Goal: Information Seeking & Learning: Find specific page/section

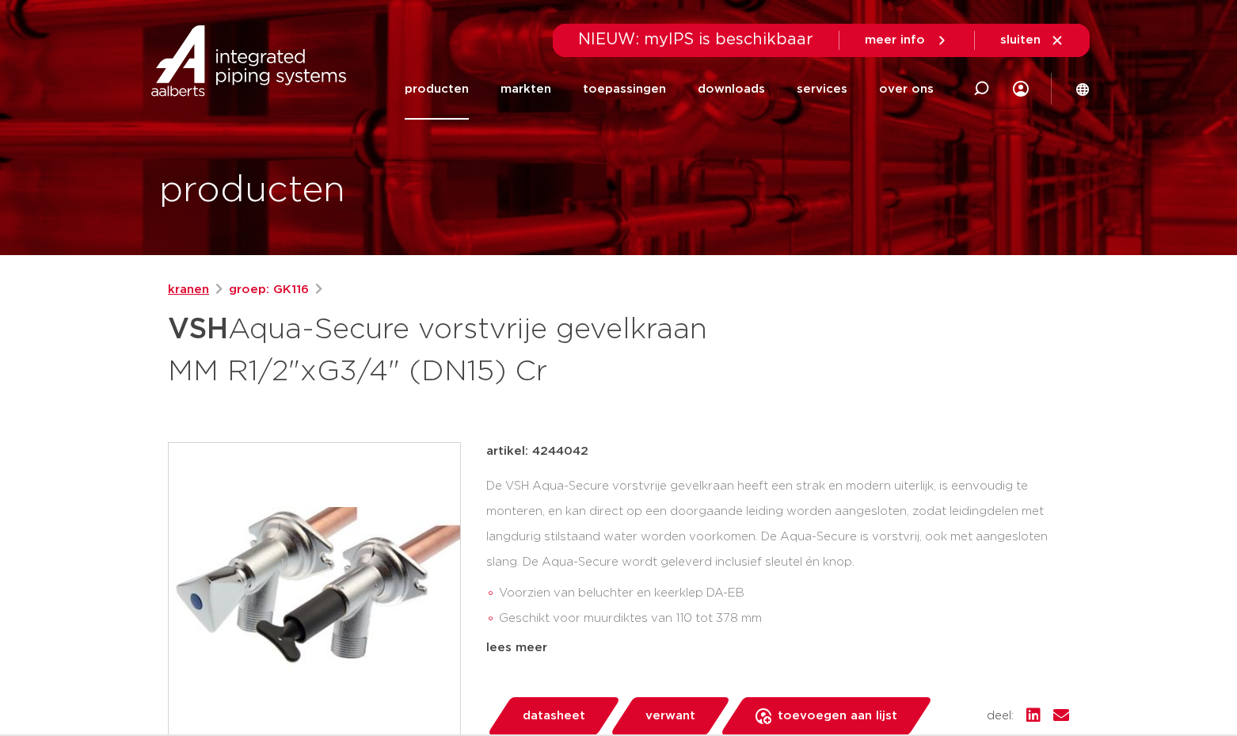
click at [185, 290] on link "kranen" at bounding box center [188, 289] width 41 height 19
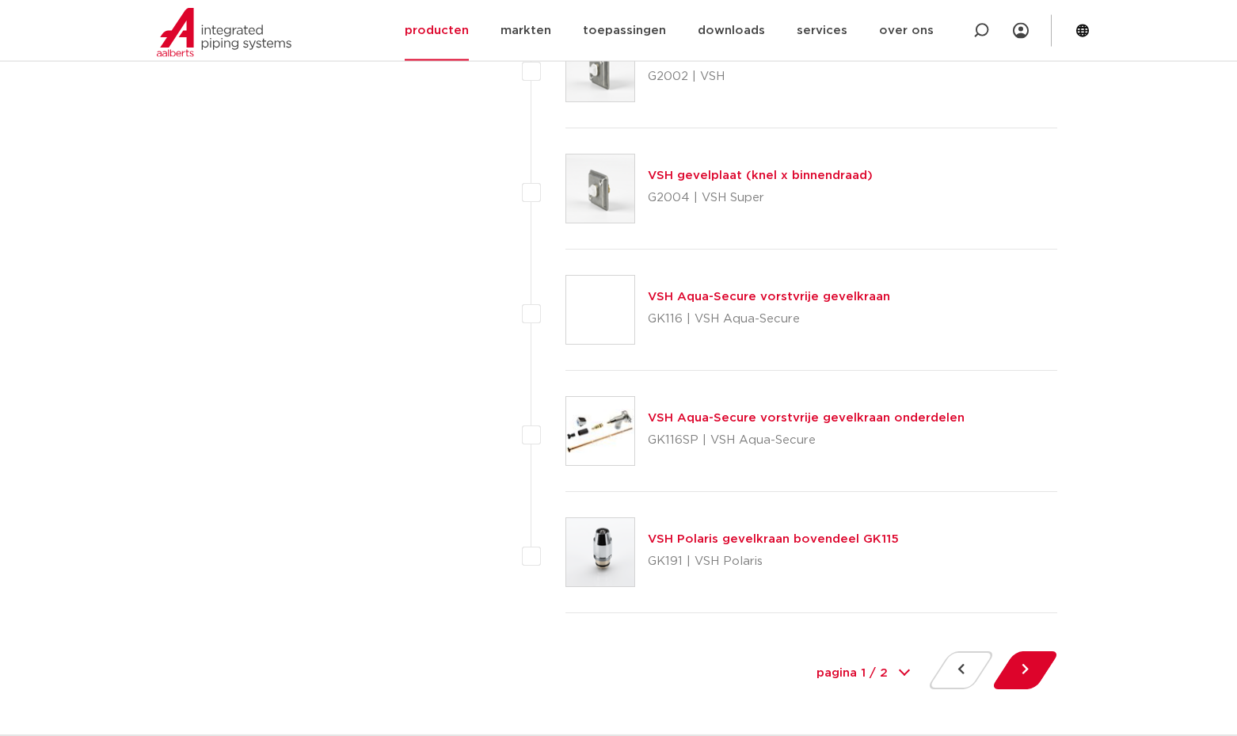
scroll to position [7028, 0]
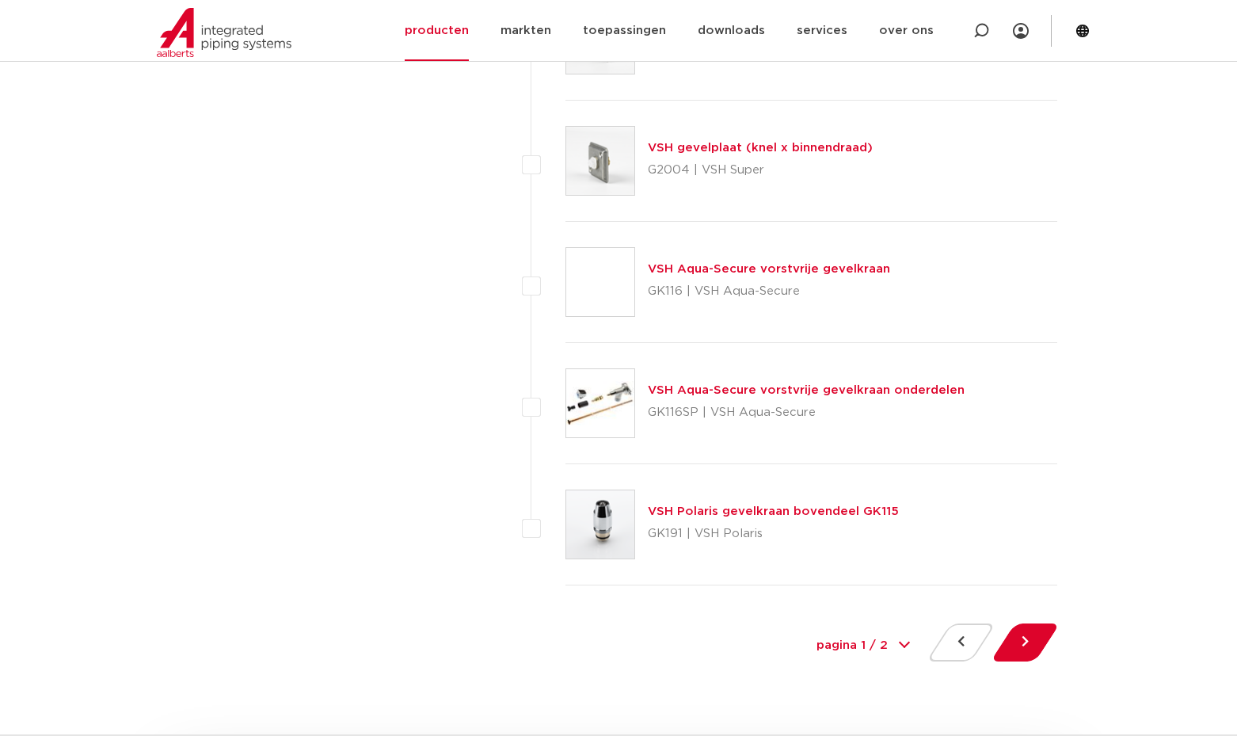
click at [695, 394] on link "VSH Aqua-Secure vorstvrije gevelkraan onderdelen" at bounding box center [806, 390] width 317 height 12
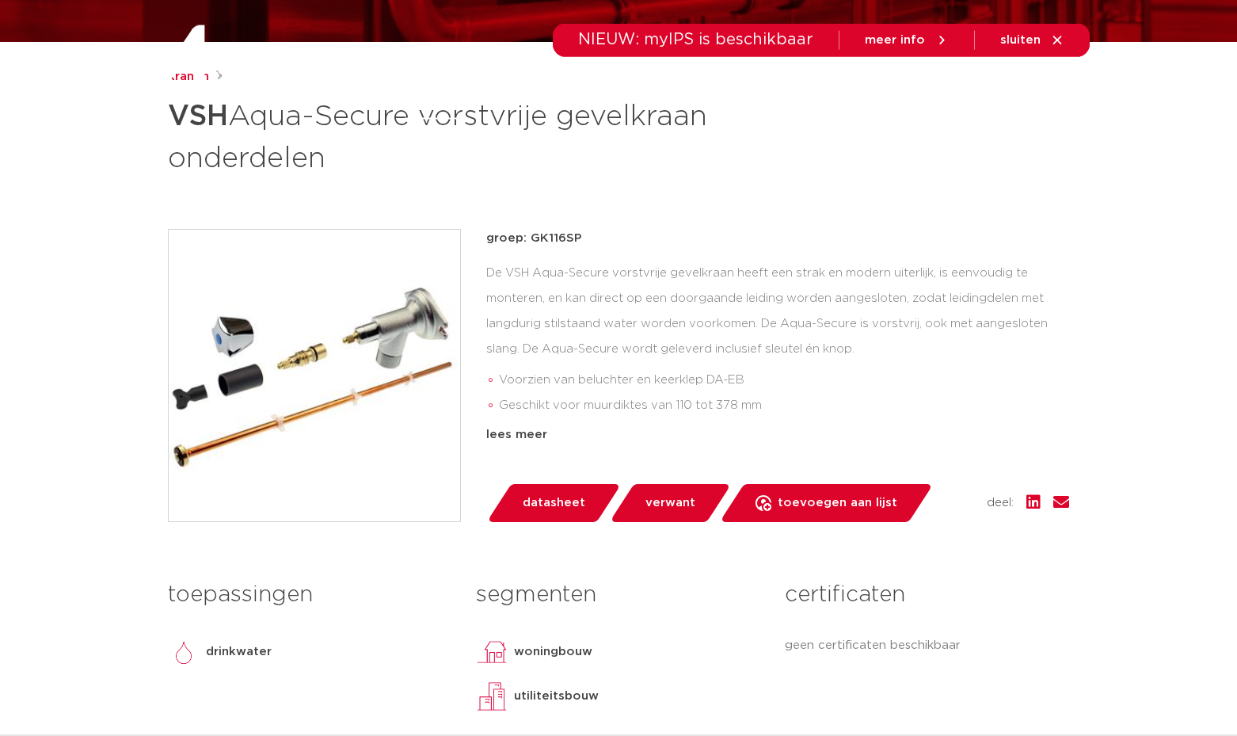
scroll to position [323, 0]
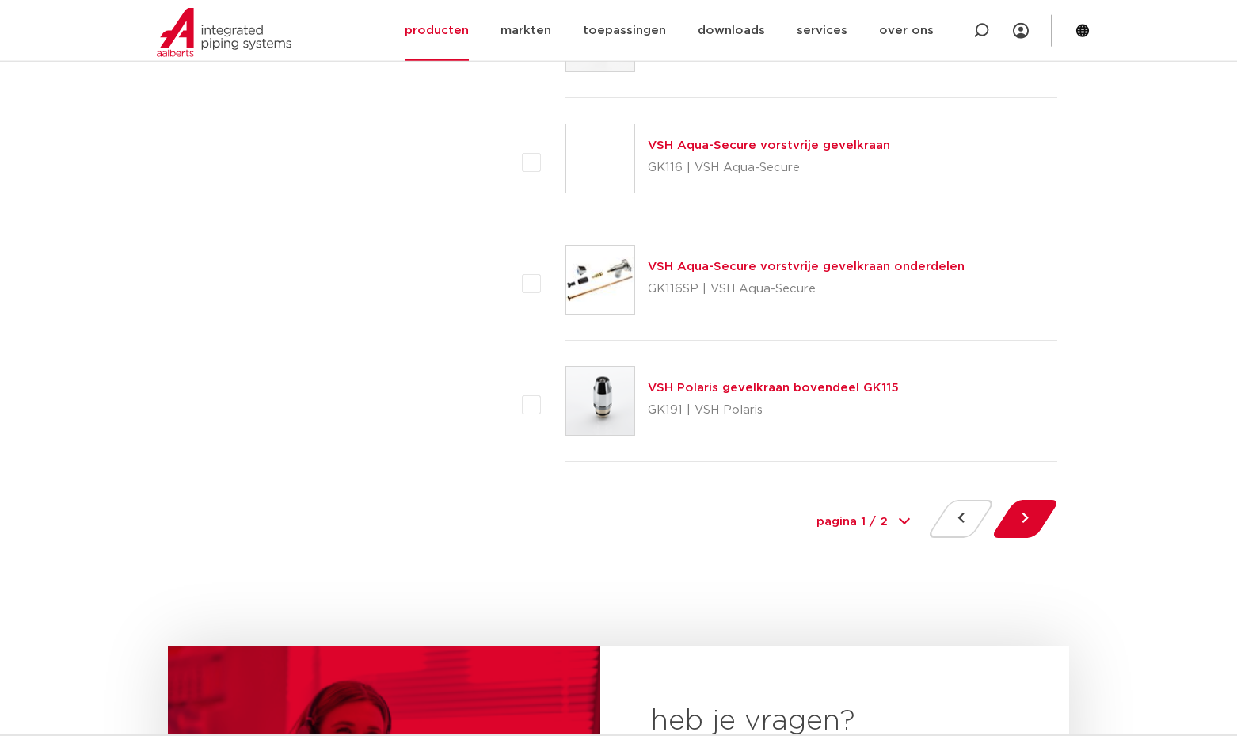
scroll to position [7190, 0]
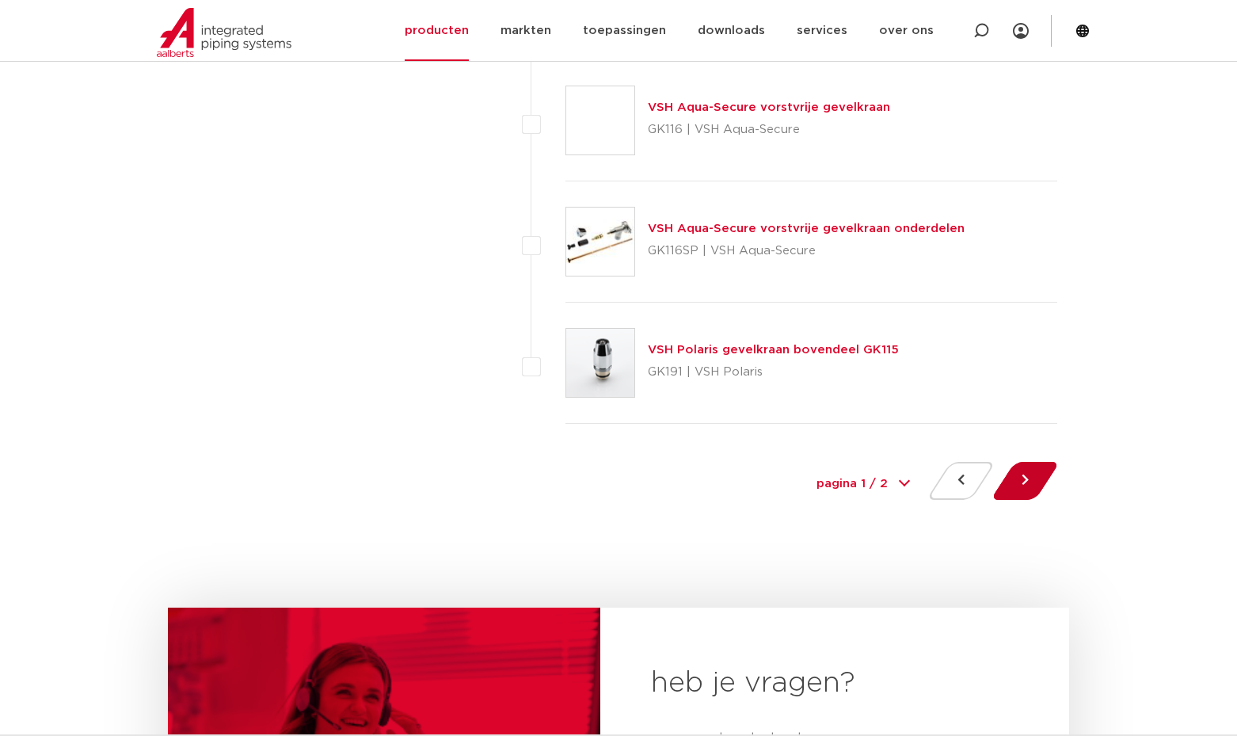
click at [1022, 482] on button at bounding box center [1025, 481] width 45 height 38
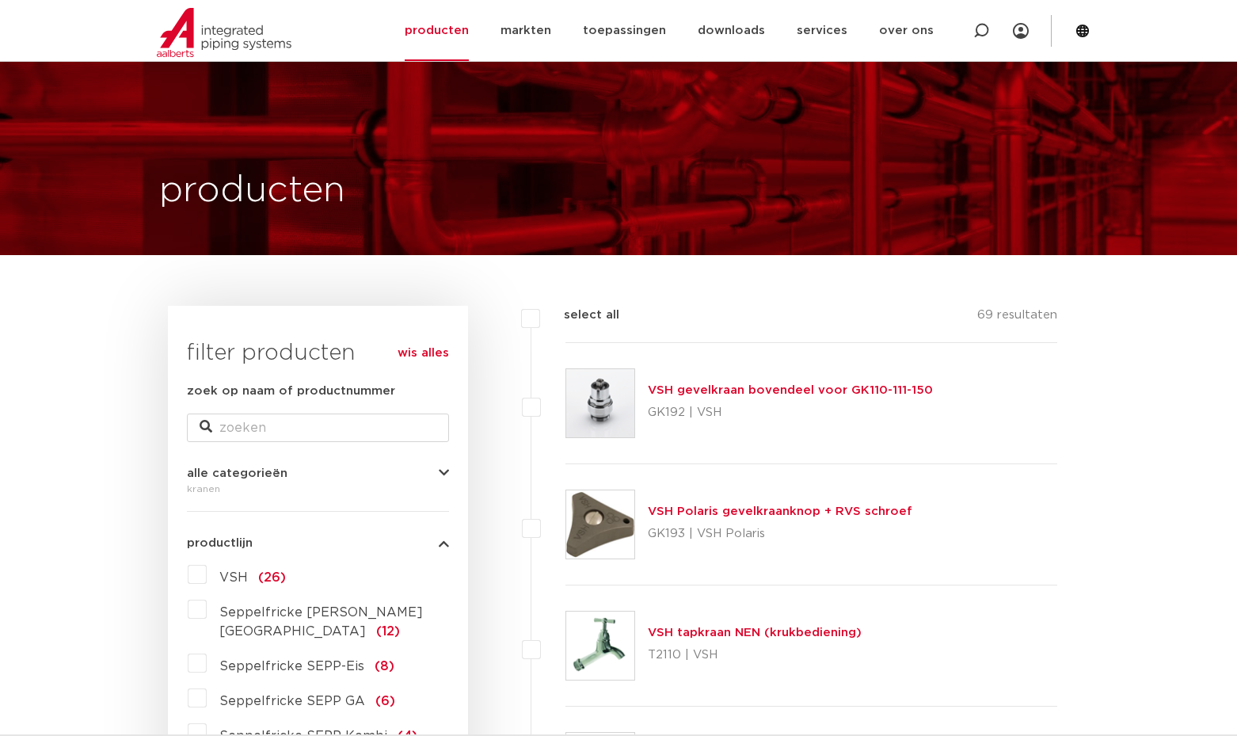
scroll to position [1131, 0]
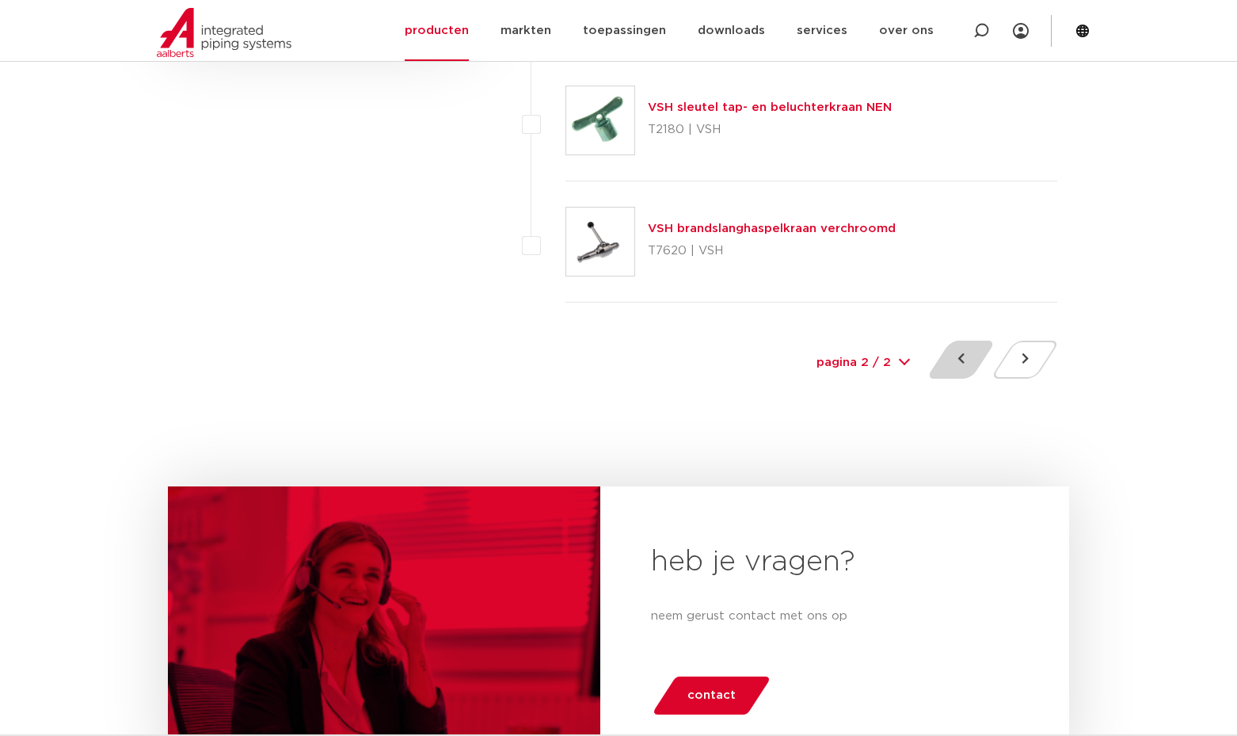
click at [957, 364] on button at bounding box center [961, 360] width 45 height 38
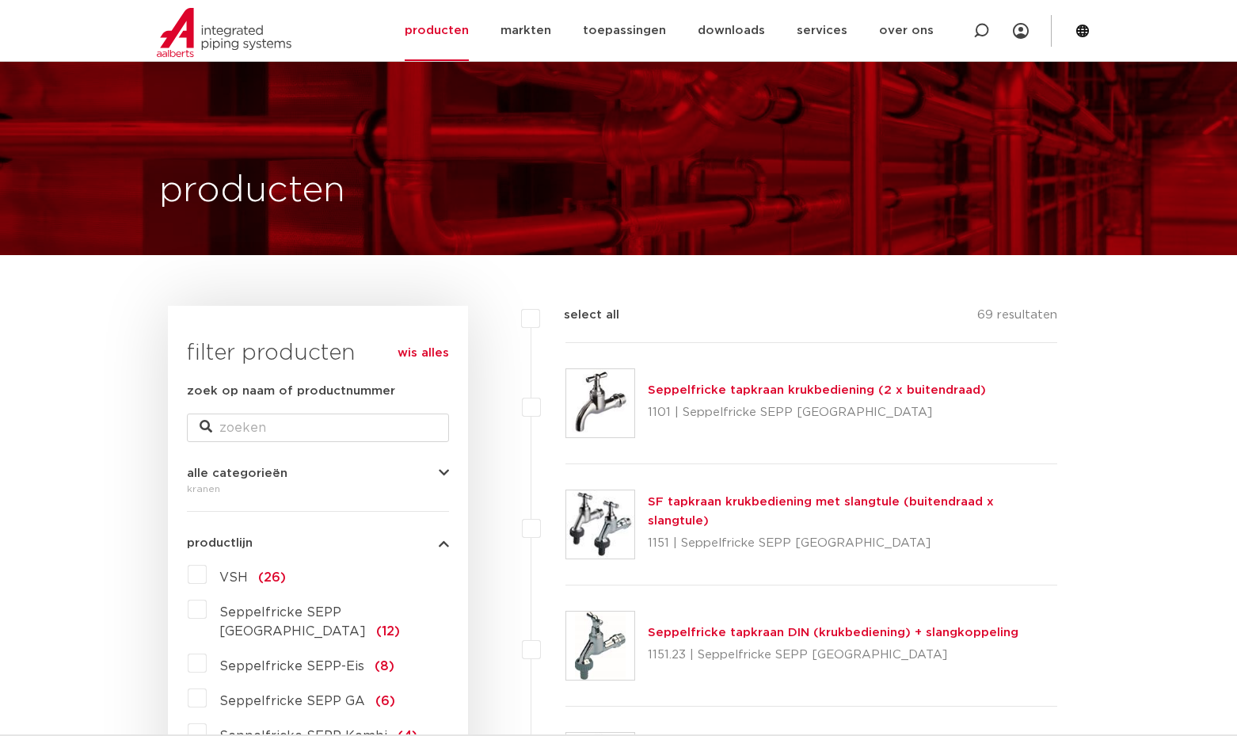
scroll to position [404, 0]
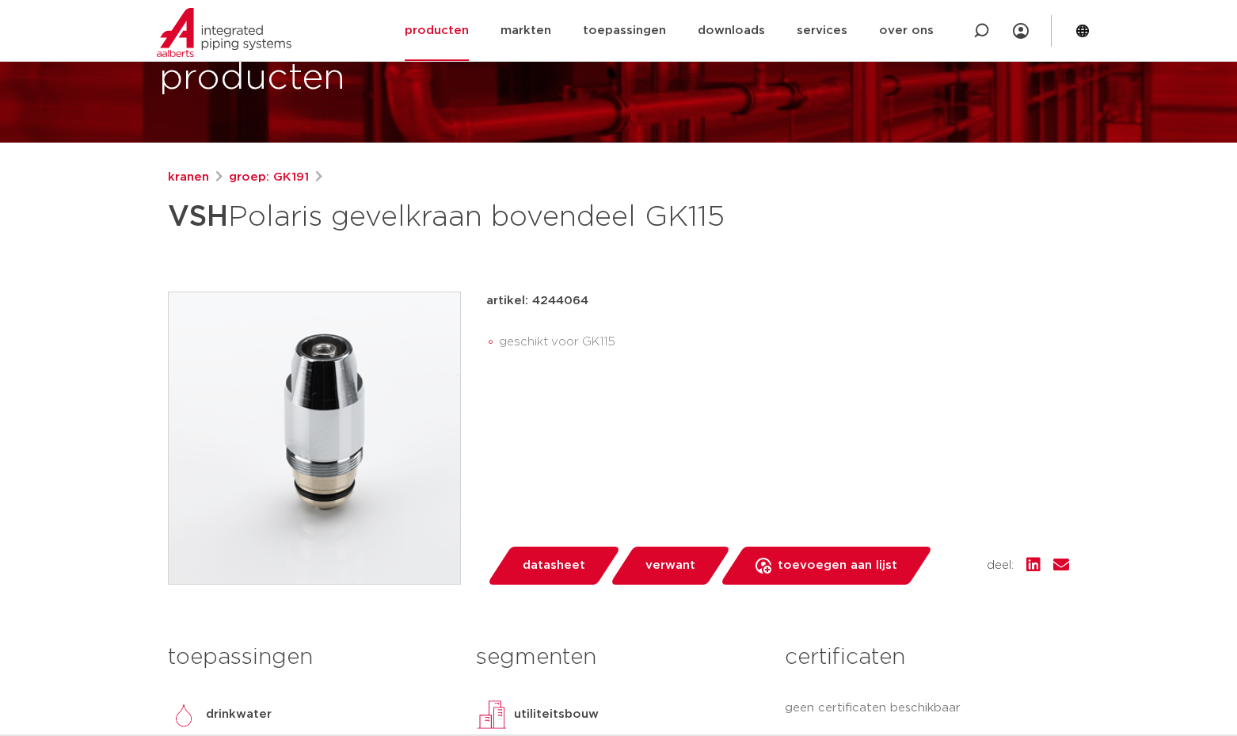
scroll to position [162, 0]
